Goal: Find specific page/section: Find specific page/section

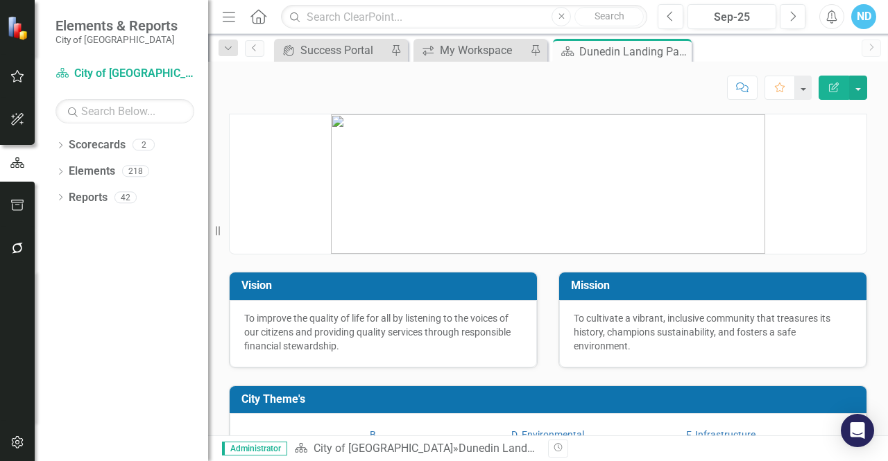
click at [62, 139] on div "Dropdown Scorecards 2" at bounding box center [131, 147] width 153 height 26
click at [58, 146] on icon "Dropdown" at bounding box center [60, 147] width 10 height 8
click at [99, 169] on link "City of [GEOGRAPHIC_DATA]" at bounding box center [142, 172] width 132 height 16
click at [68, 166] on div "Dropdown" at bounding box center [67, 172] width 10 height 12
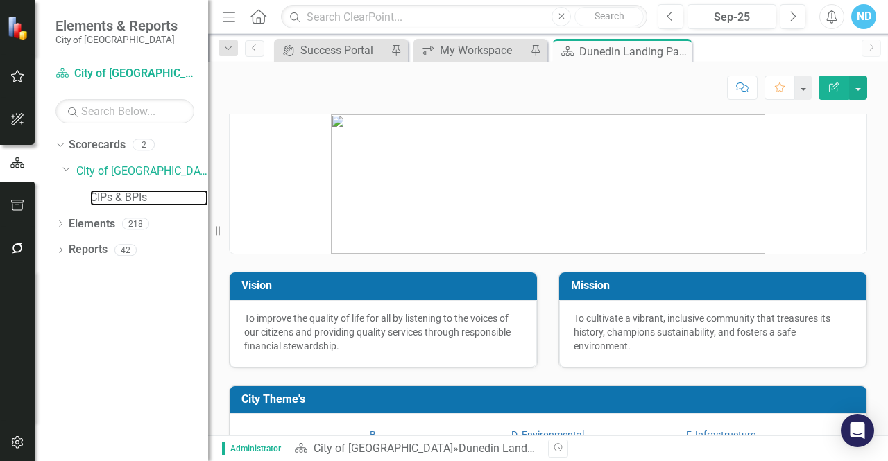
click at [113, 196] on link "CIPs & BPIs" at bounding box center [149, 198] width 118 height 16
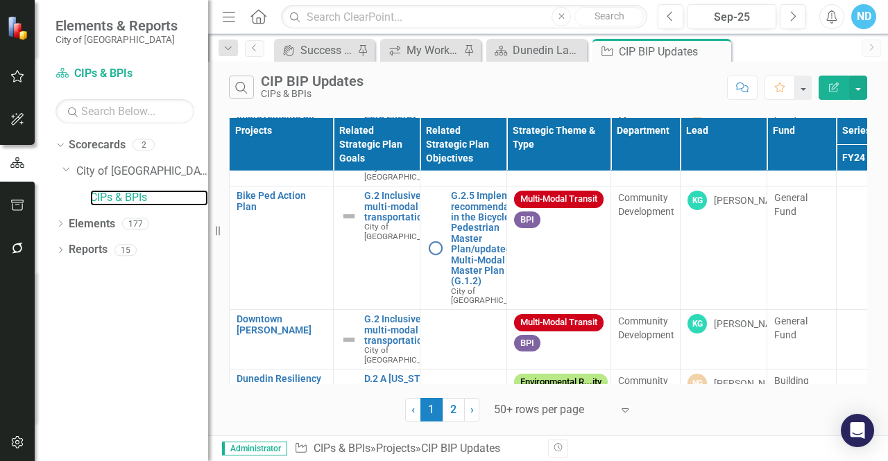
scroll to position [1145, 0]
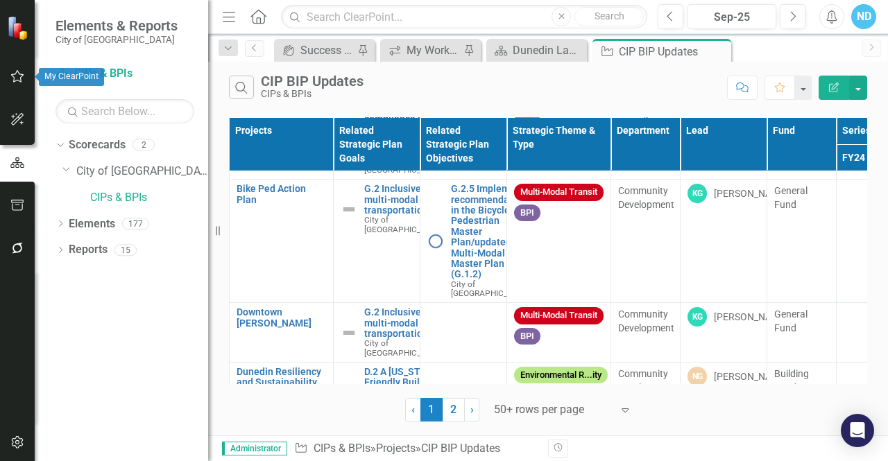
click at [15, 83] on button "button" at bounding box center [17, 76] width 31 height 29
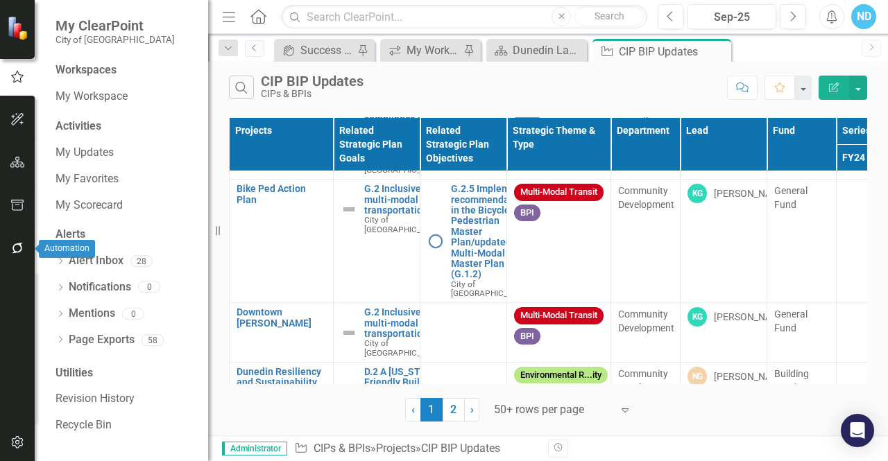
click at [19, 253] on icon "button" at bounding box center [17, 248] width 15 height 11
